Goal: Navigation & Orientation: Find specific page/section

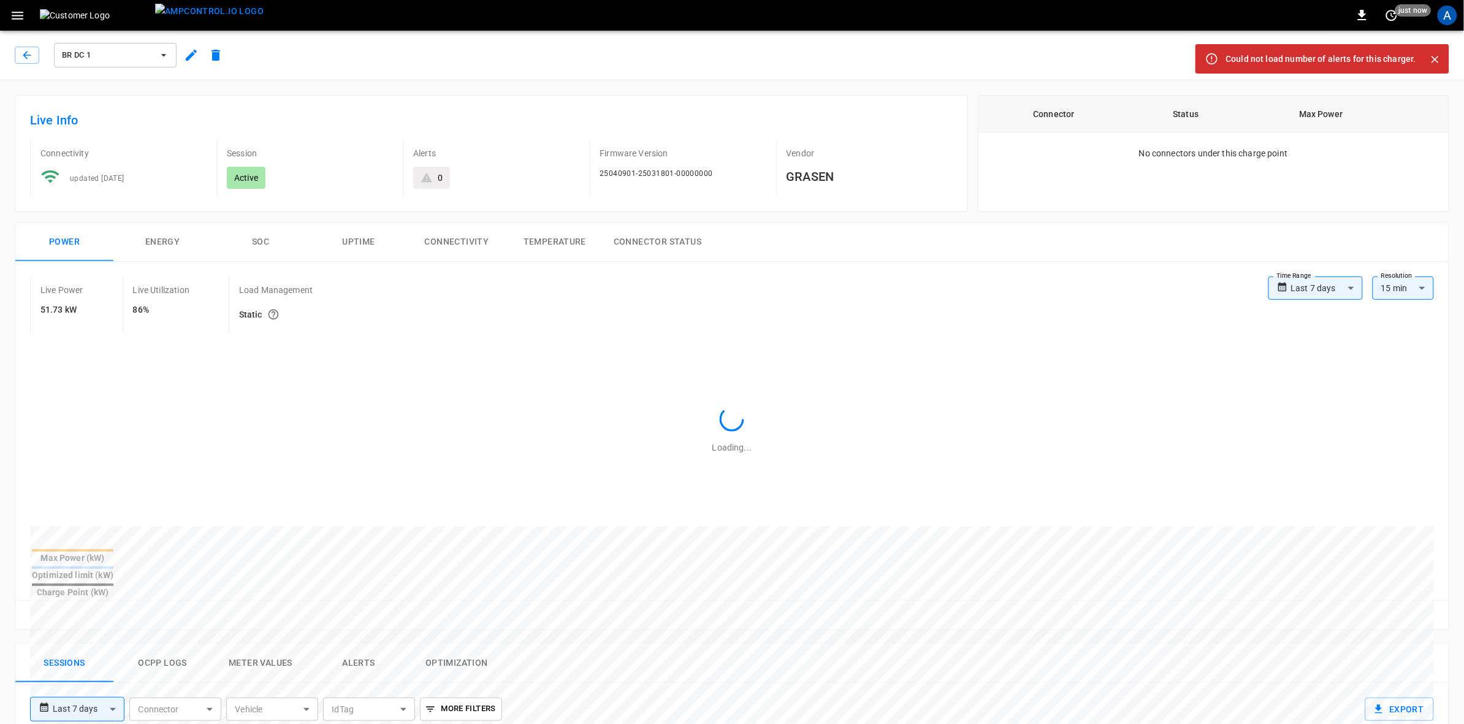
click at [1446, 7] on div "A" at bounding box center [1448, 16] width 20 height 20
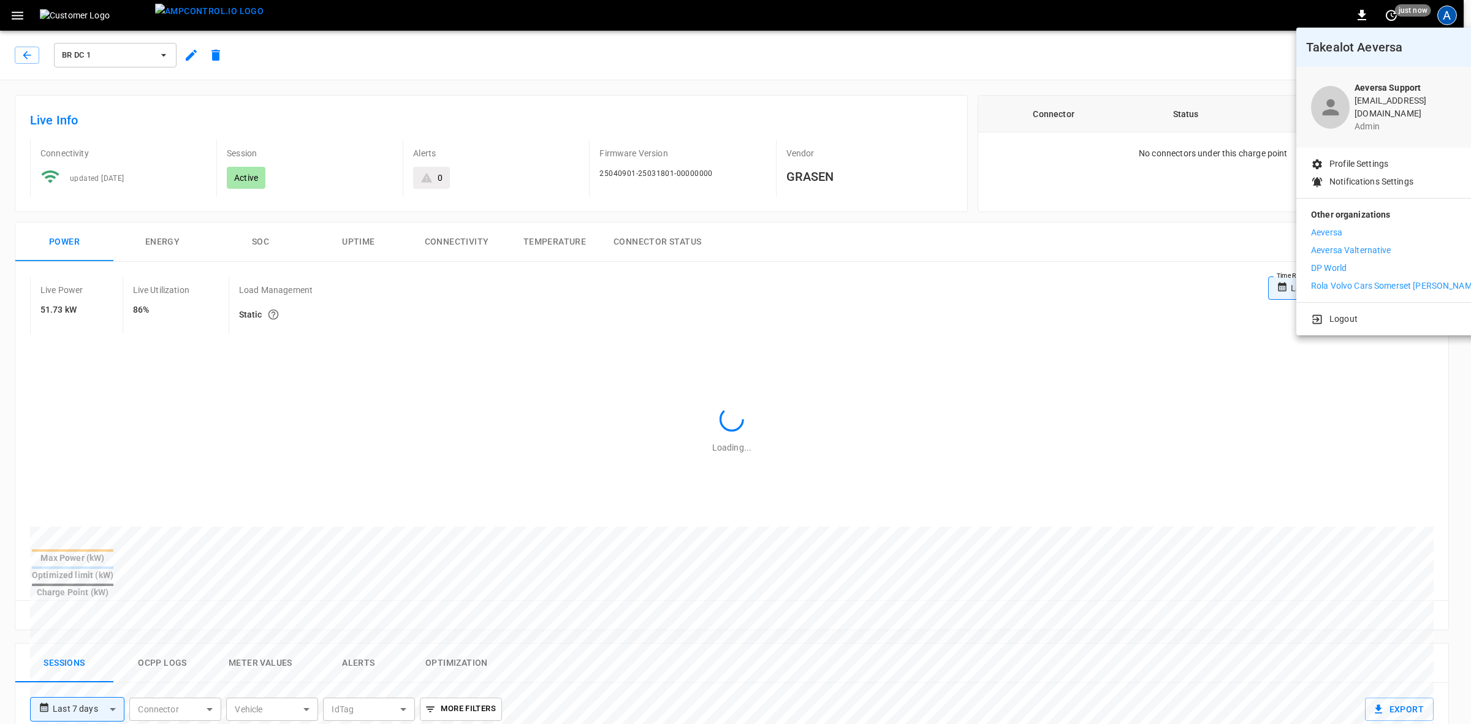
click at [1326, 226] on p "Aeversa" at bounding box center [1326, 232] width 31 height 13
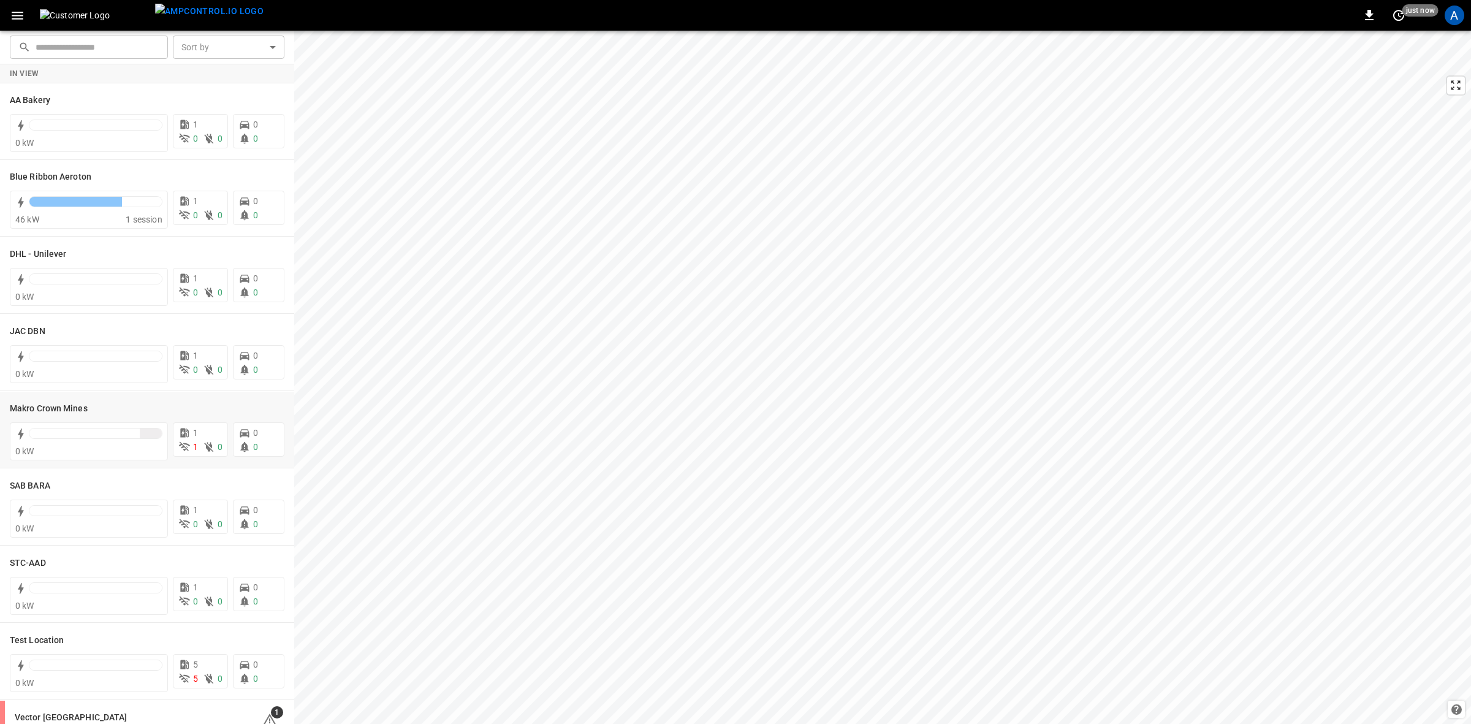
click at [25, 414] on h6 "Makro Crown Mines" at bounding box center [49, 408] width 78 height 13
